Goal: Information Seeking & Learning: Learn about a topic

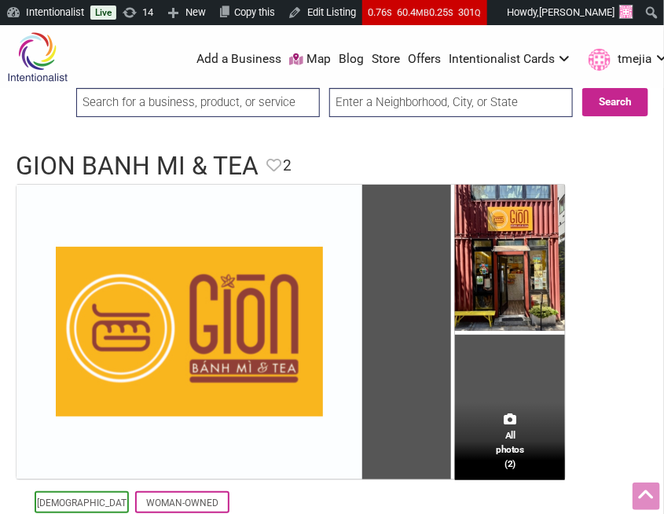
click at [272, 89] on input "search" at bounding box center [197, 102] width 243 height 29
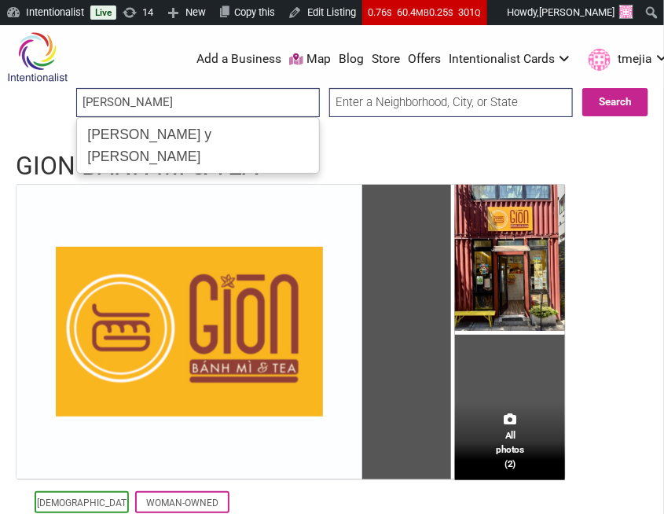
type input "Don Gallopinto y Tortas Locas"
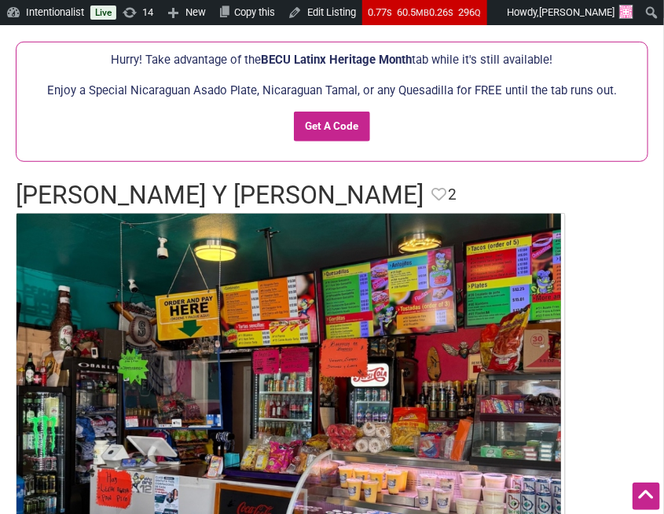
scroll to position [34, 0]
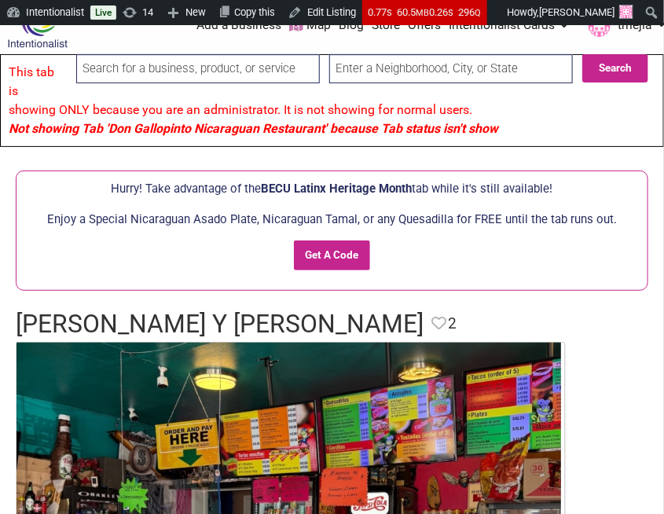
click at [280, 65] on input "search" at bounding box center [197, 68] width 243 height 29
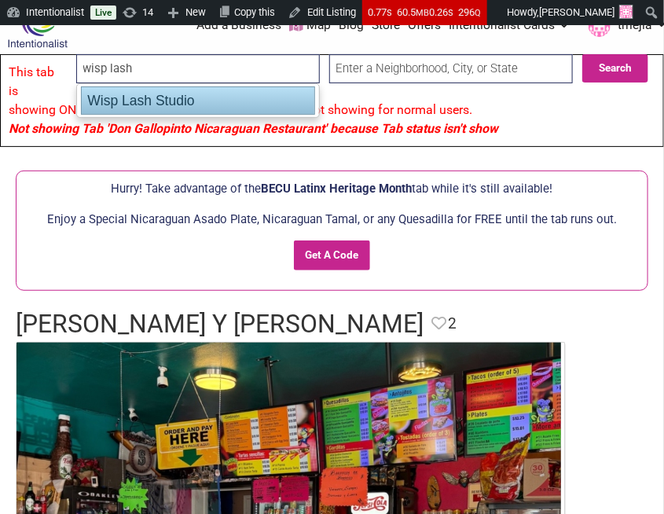
click at [255, 101] on div "Wisp Lash Studio" at bounding box center [198, 100] width 234 height 28
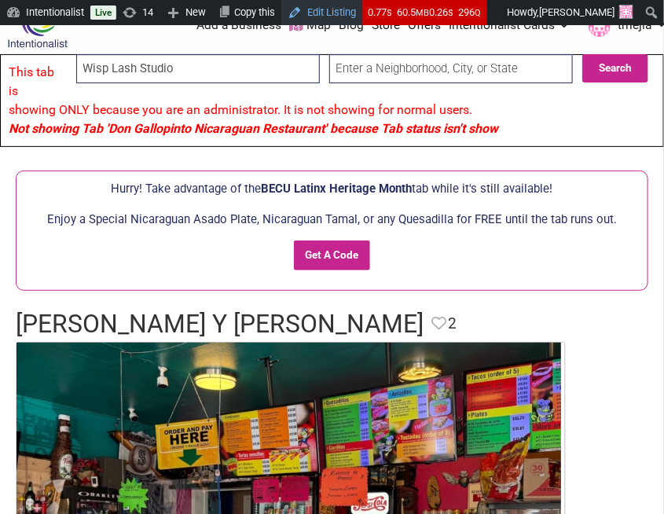
type input "Wisp Lash Studio"
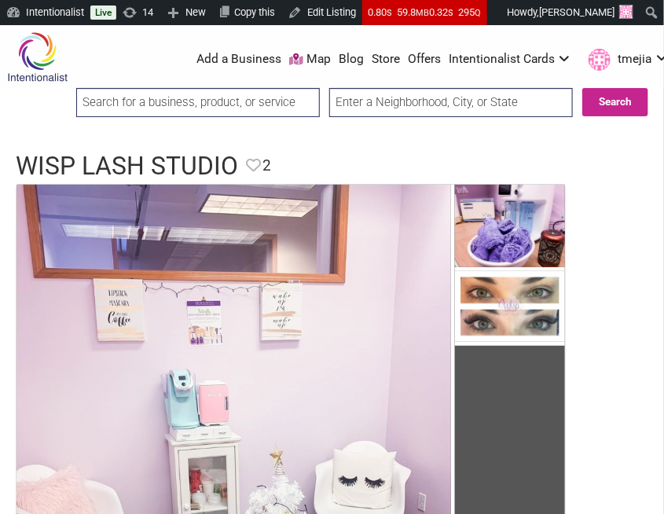
click at [279, 99] on input "search" at bounding box center [197, 102] width 243 height 29
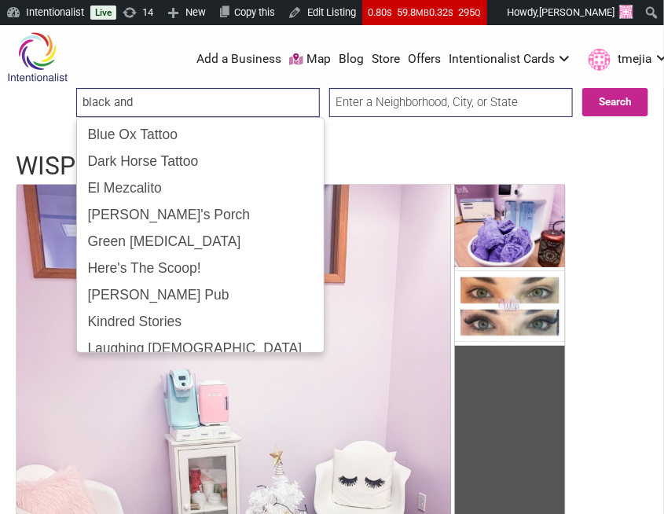
type input "black and t"
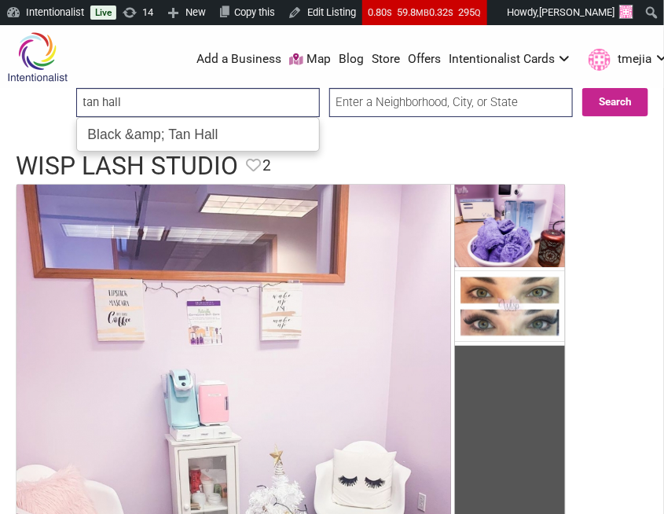
type input "Black &amp; Tan Hall"
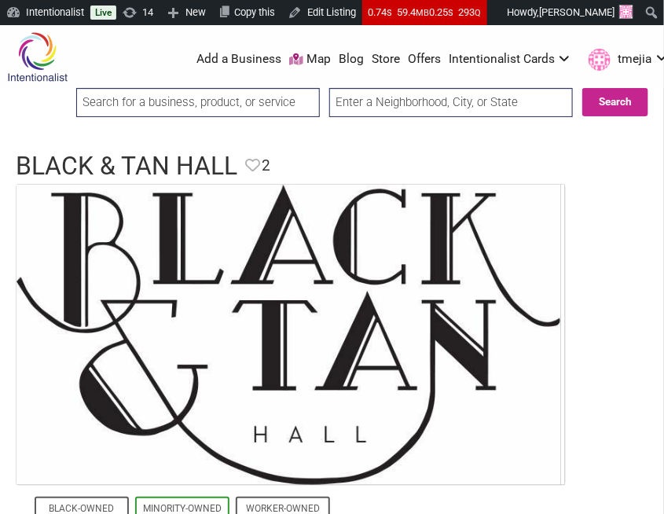
click at [298, 97] on input "search" at bounding box center [197, 102] width 243 height 29
type input "Zara Jo Beauty Supply"
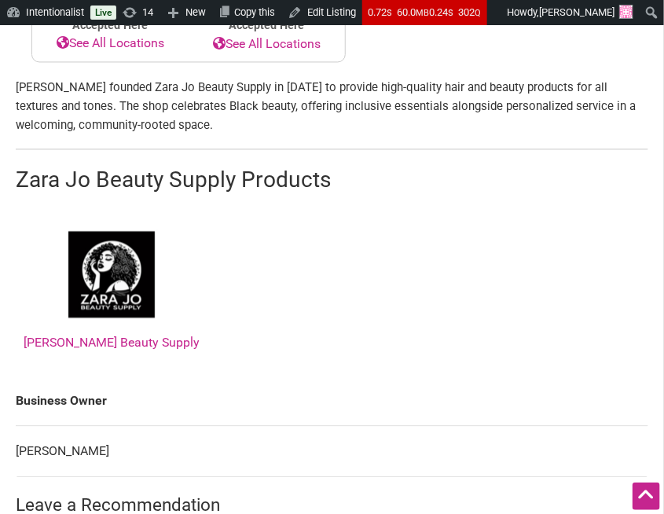
scroll to position [789, 0]
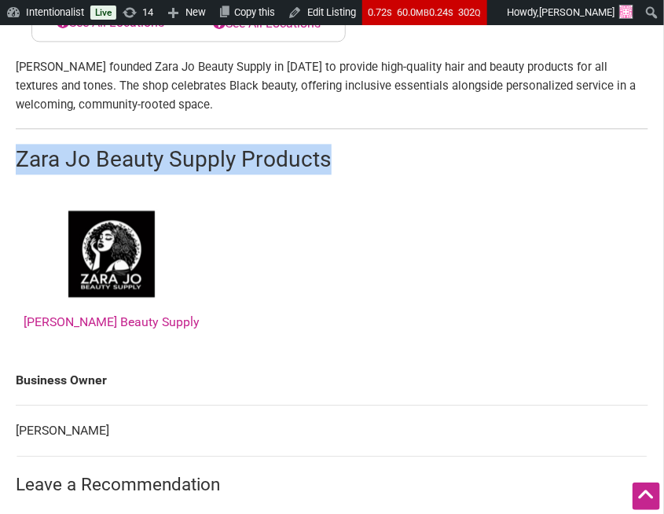
drag, startPoint x: 300, startPoint y: 180, endPoint x: 7, endPoint y: 175, distance: 292.9
click at [1, 177] on div "All photos (2) Black-Owned Categories: Beauty & Spa Shopping Neighborhood: [GEO…" at bounding box center [332, 85] width 664 height 1381
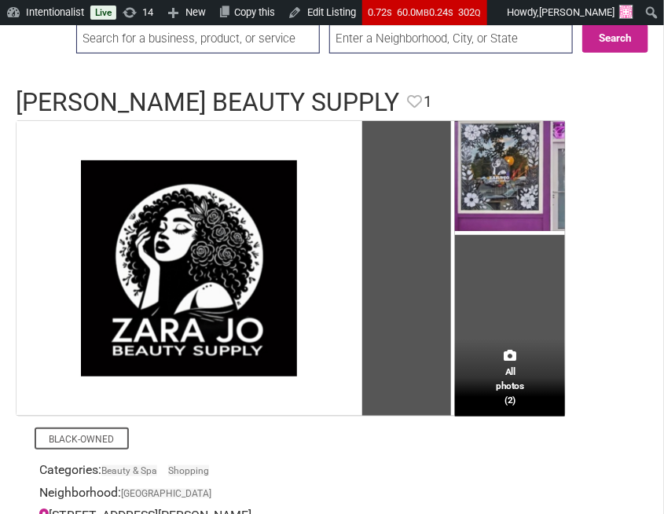
scroll to position [0, 0]
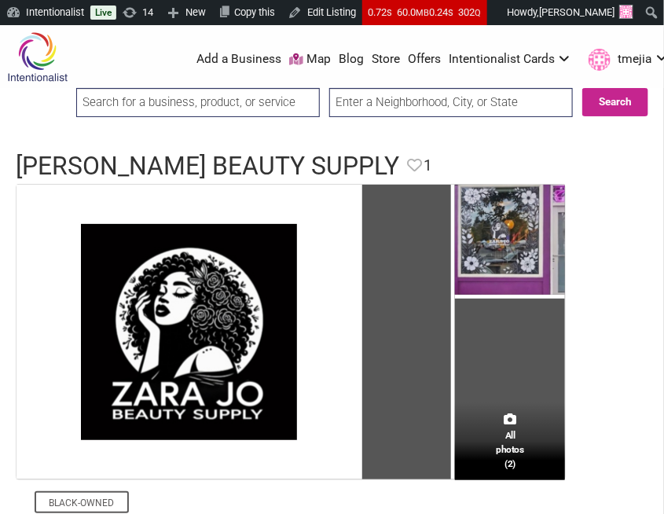
click at [313, 104] on input "search" at bounding box center [197, 102] width 243 height 29
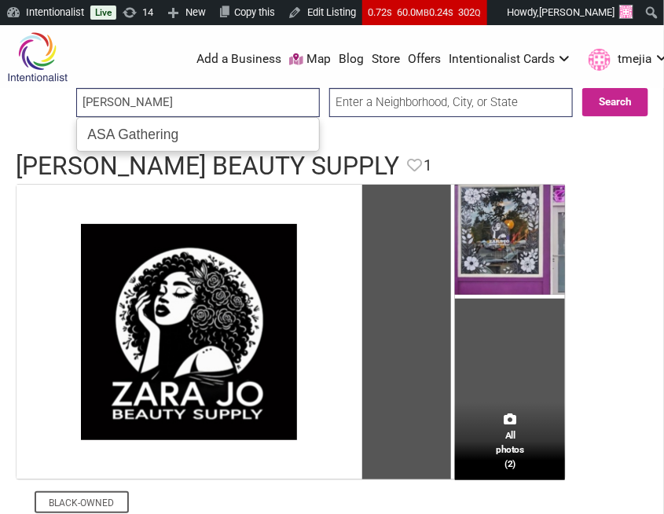
type input "ASA Gathering"
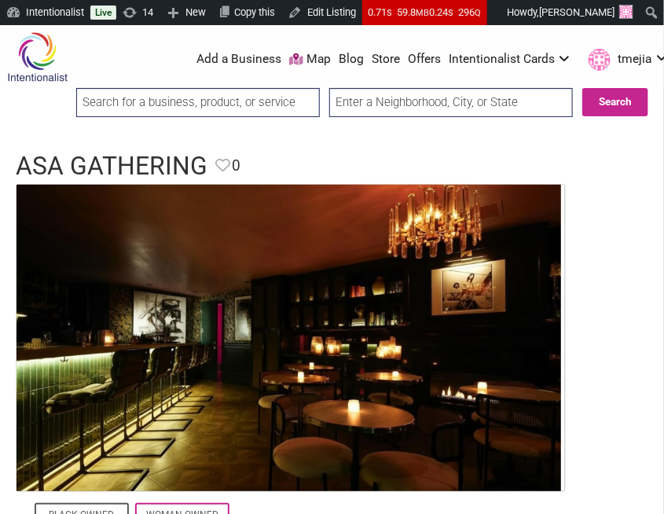
click at [266, 94] on input "search" at bounding box center [197, 102] width 243 height 29
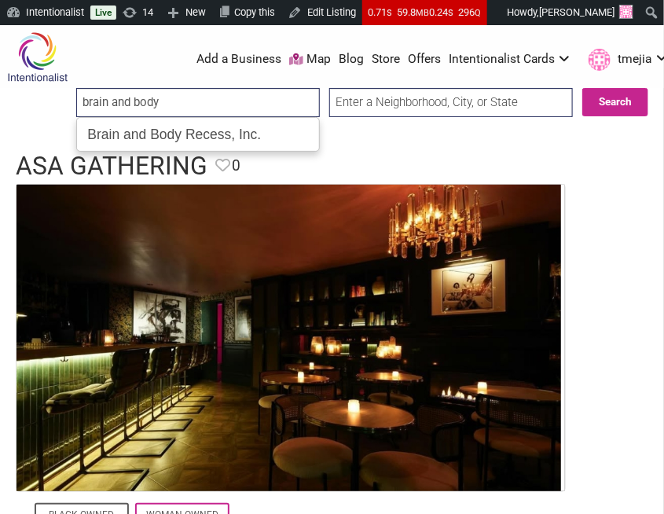
type input "Brain and Body Recess, Inc."
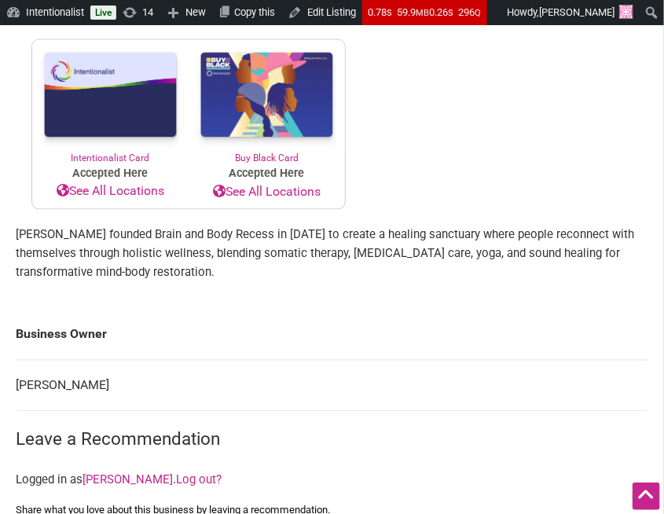
scroll to position [521, 0]
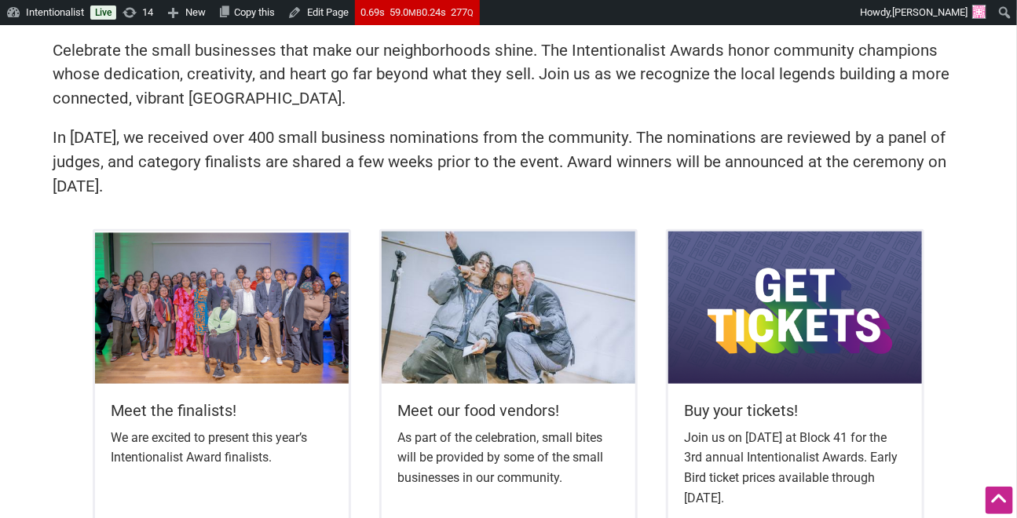
scroll to position [547, 0]
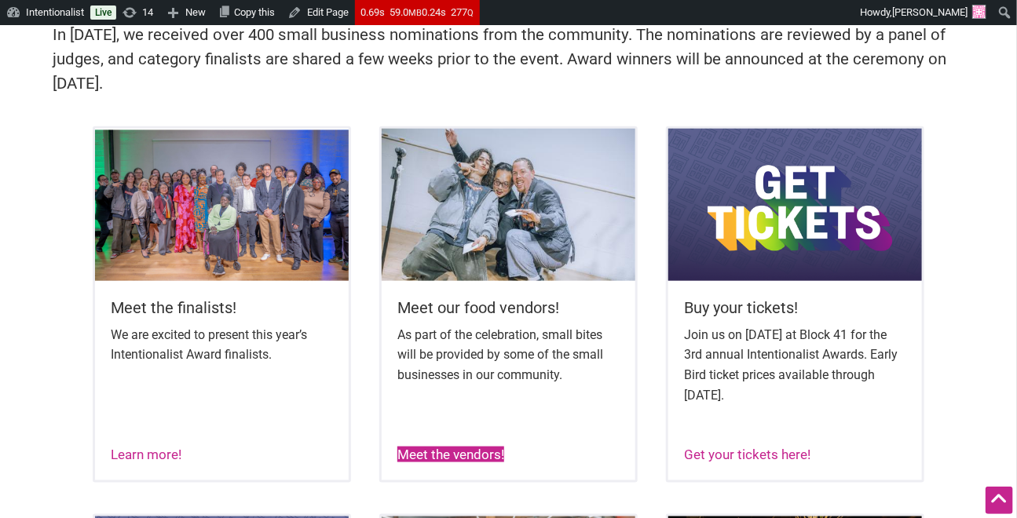
click at [415, 458] on link "Meet the vendors!" at bounding box center [450, 455] width 107 height 16
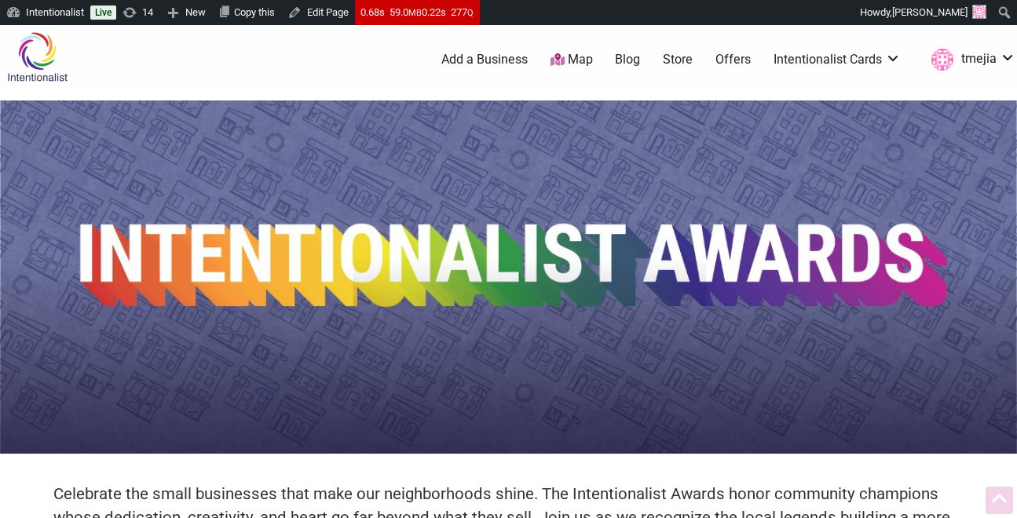
scroll to position [544, 0]
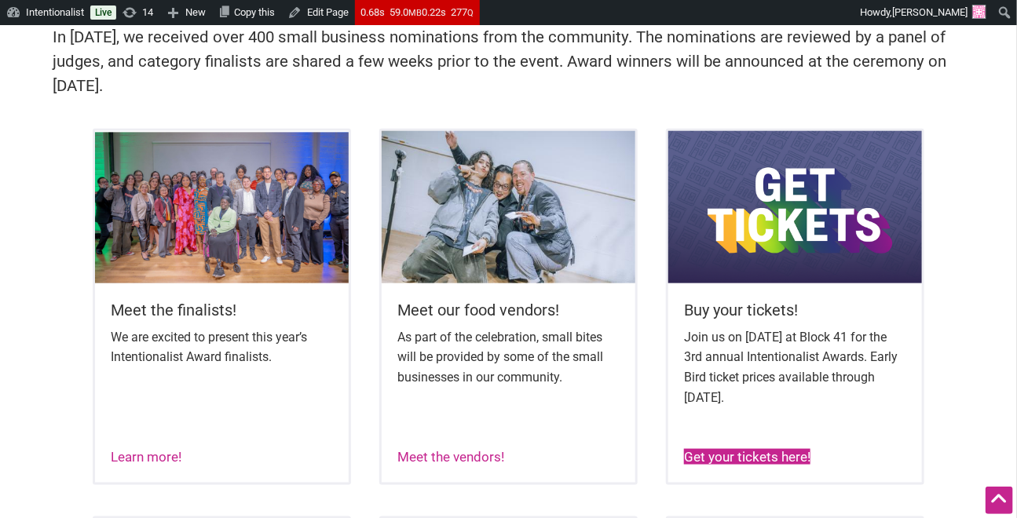
click at [748, 458] on link "Get your tickets here!" at bounding box center [747, 457] width 126 height 16
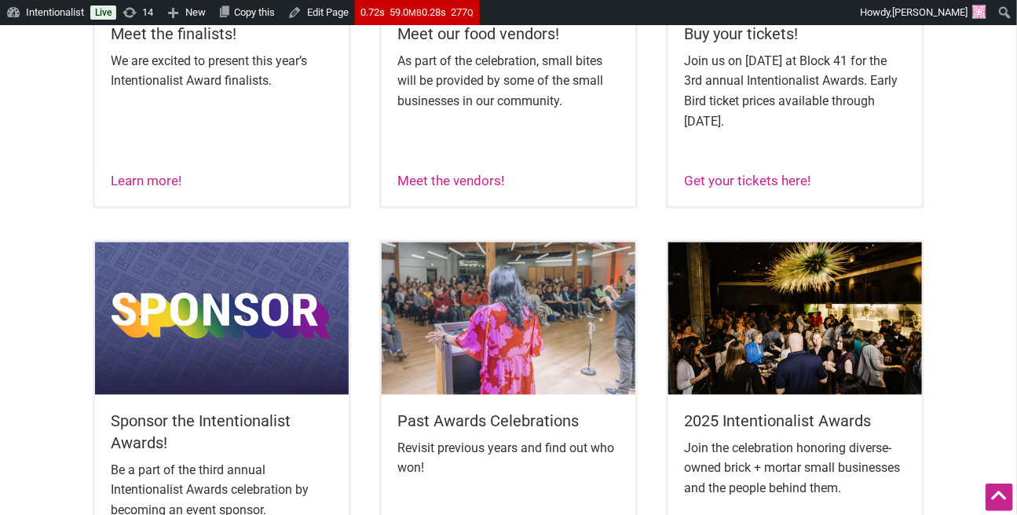
scroll to position [826, 0]
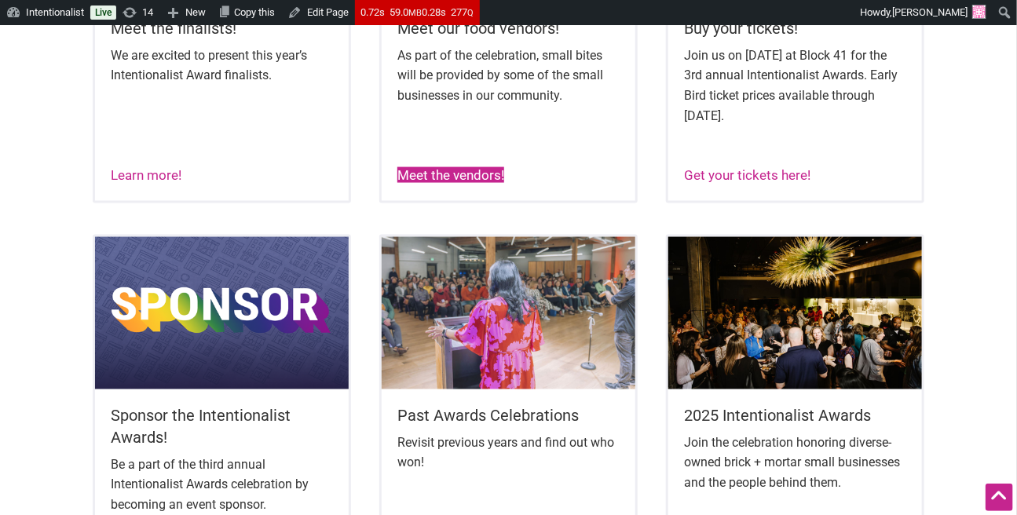
click at [463, 181] on link "Meet the vendors!" at bounding box center [450, 175] width 107 height 16
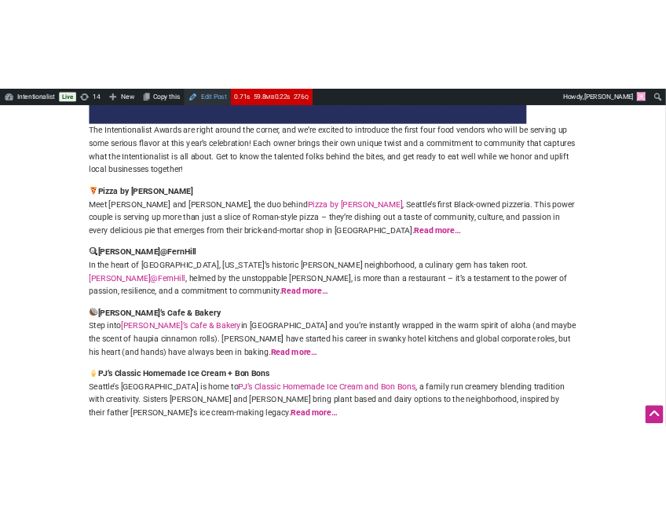
scroll to position [413, 0]
